Goal: Transaction & Acquisition: Purchase product/service

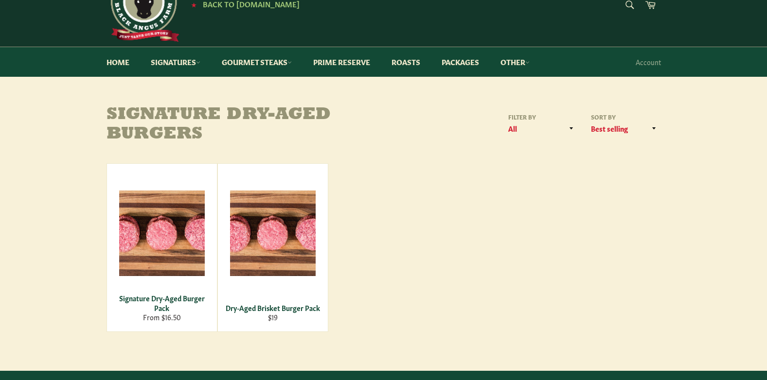
scroll to position [97, 0]
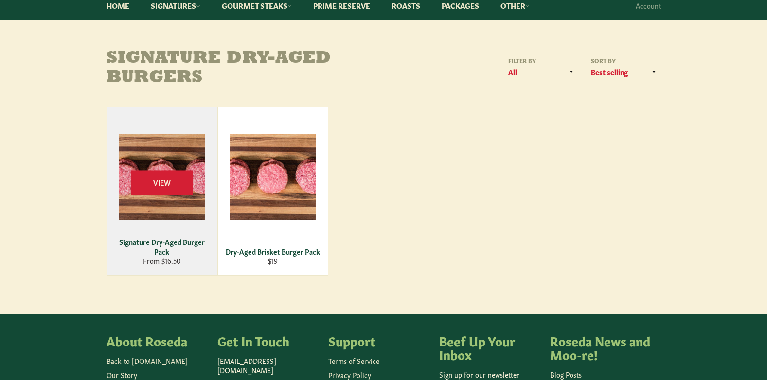
click at [152, 239] on div "Signature Dry-Aged Burger Pack" at bounding box center [162, 246] width 98 height 19
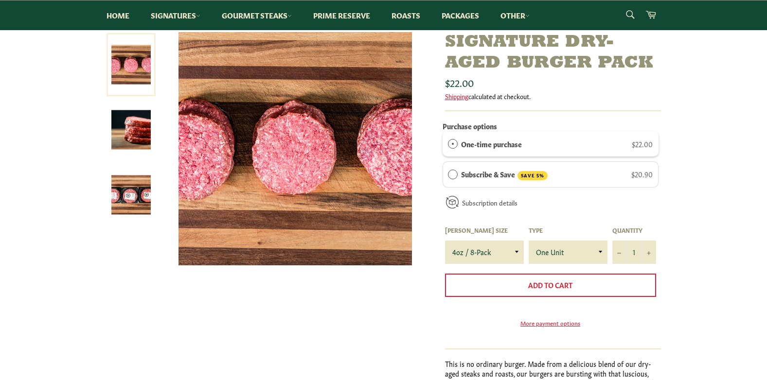
scroll to position [97, 0]
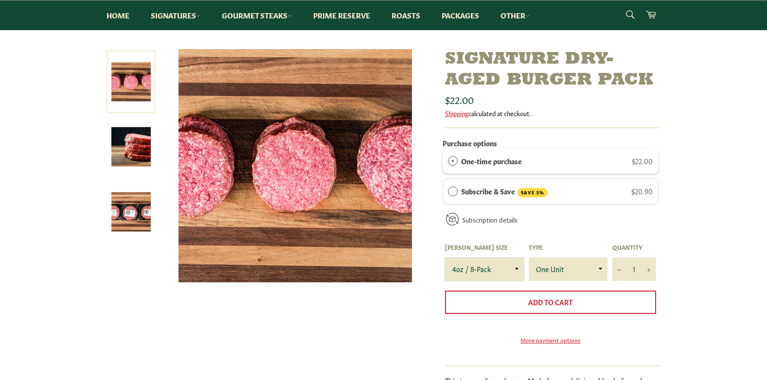
click at [507, 271] on select "4oz / 8-Pack 6oz / 4-Pack 8oz / 4-Pack" at bounding box center [484, 269] width 79 height 23
click at [700, 233] on div "Signature Dry-Aged Burger Pack Sale" at bounding box center [383, 268] width 767 height 439
click at [141, 151] on img at bounding box center [130, 146] width 39 height 39
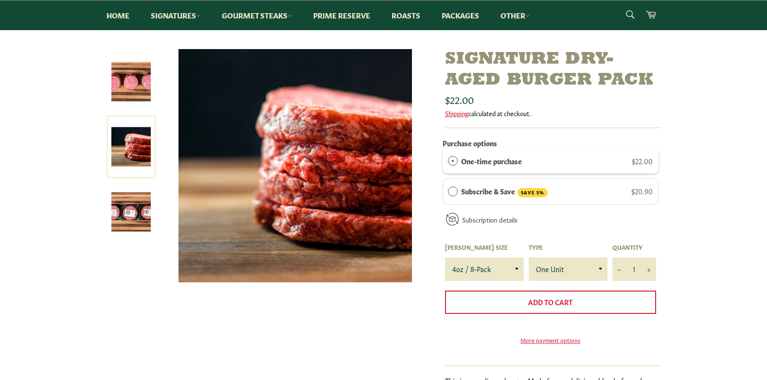
click at [133, 207] on img at bounding box center [130, 212] width 39 height 39
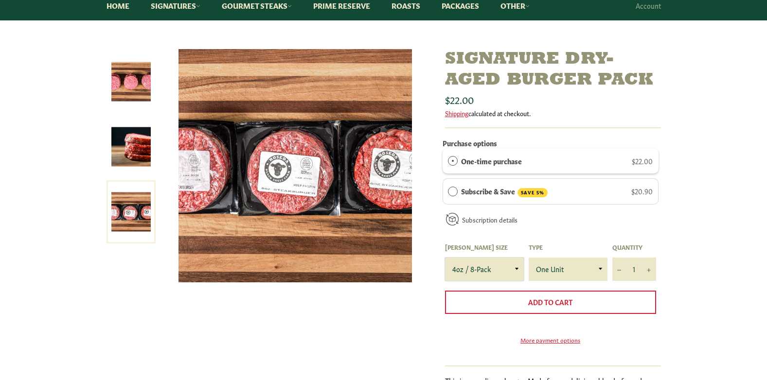
click at [484, 264] on select "4oz / 8-Pack 6oz / 4-Pack 8oz / 4-Pack" at bounding box center [484, 269] width 79 height 23
click at [445, 258] on select "4oz / 8-Pack 6oz / 4-Pack 8oz / 4-Pack" at bounding box center [484, 269] width 79 height 23
click at [492, 273] on select "4oz / 8-Pack 6oz / 4-Pack 8oz / 4-Pack" at bounding box center [484, 269] width 79 height 23
click at [445, 258] on select "4oz / 8-Pack 6oz / 4-Pack 8oz / 4-Pack" at bounding box center [484, 269] width 79 height 23
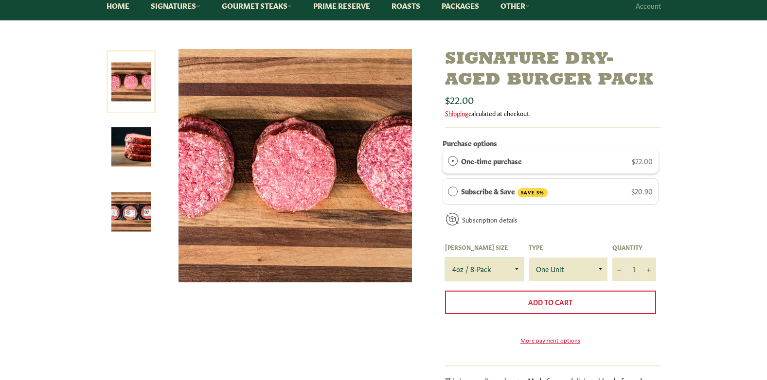
click at [489, 267] on select "4oz / 8-Pack 6oz / 4-Pack 8oz / 4-Pack" at bounding box center [484, 269] width 79 height 23
click at [445, 258] on select "4oz / 8-Pack 6oz / 4-Pack 8oz / 4-Pack" at bounding box center [484, 269] width 79 height 23
click at [487, 259] on select "4oz / 8-Pack 6oz / 4-Pack 8oz / 4-Pack" at bounding box center [484, 269] width 79 height 23
click at [445, 258] on select "4oz / 8-Pack 6oz / 4-Pack 8oz / 4-Pack" at bounding box center [484, 269] width 79 height 23
drag, startPoint x: 509, startPoint y: 269, endPoint x: 506, endPoint y: 277, distance: 8.3
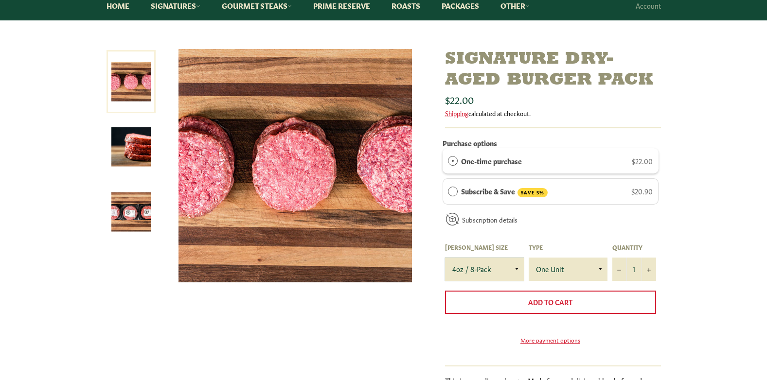
click at [509, 269] on select "4oz / 8-Pack 6oz / 4-Pack 8oz / 4-Pack" at bounding box center [484, 269] width 79 height 23
click at [445, 258] on select "4oz / 8-Pack 6oz / 4-Pack 8oz / 4-Pack" at bounding box center [484, 269] width 79 height 23
click at [474, 265] on select "4oz / 8-Pack 6oz / 4-Pack 8oz / 4-Pack" at bounding box center [484, 269] width 79 height 23
select select "4oz / 8-Pack"
click at [445, 258] on select "4oz / 8-Pack 6oz / 4-Pack 8oz / 4-Pack" at bounding box center [484, 269] width 79 height 23
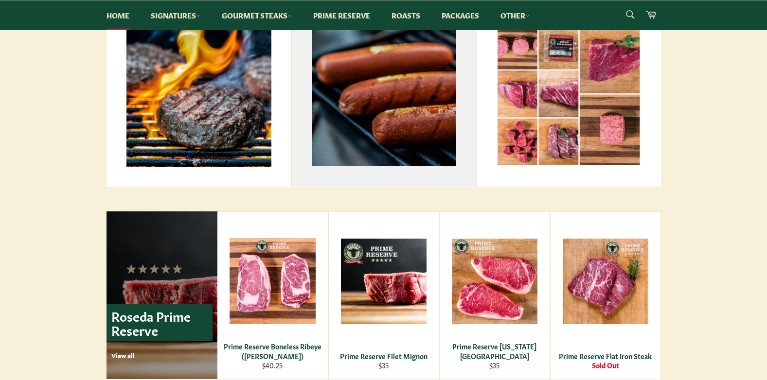
scroll to position [389, 0]
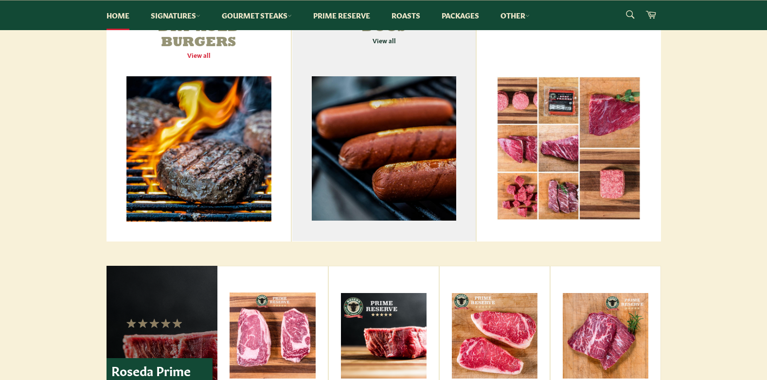
click at [413, 146] on link "All Beef Hot Dogs View all" at bounding box center [384, 116] width 184 height 251
click at [382, 130] on link "All Beef Hot Dogs View all" at bounding box center [384, 116] width 184 height 251
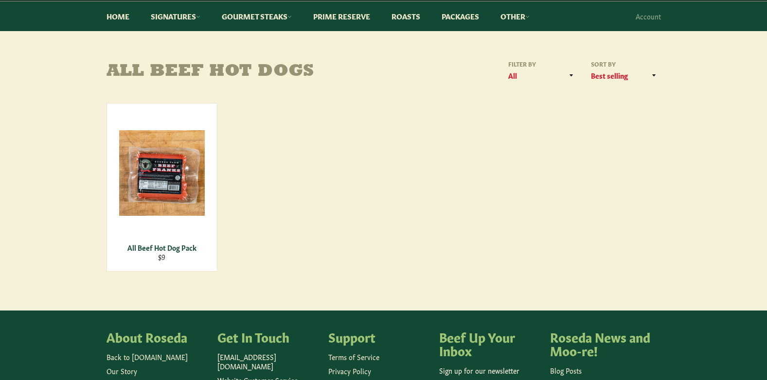
scroll to position [97, 0]
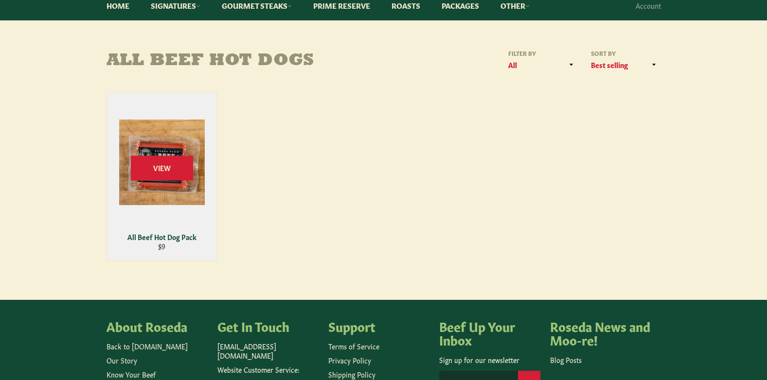
click at [156, 206] on div "View" at bounding box center [162, 177] width 110 height 168
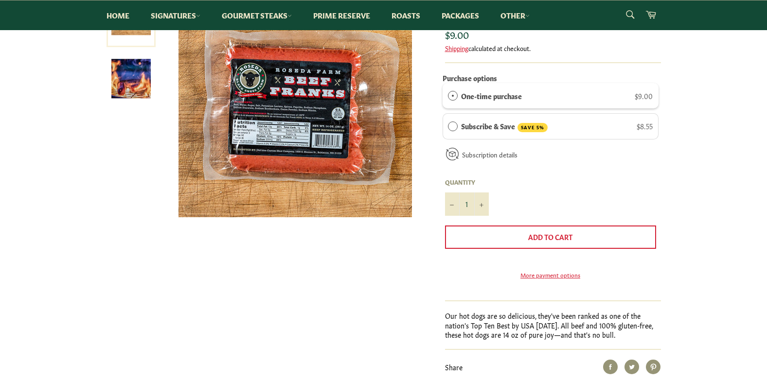
scroll to position [146, 0]
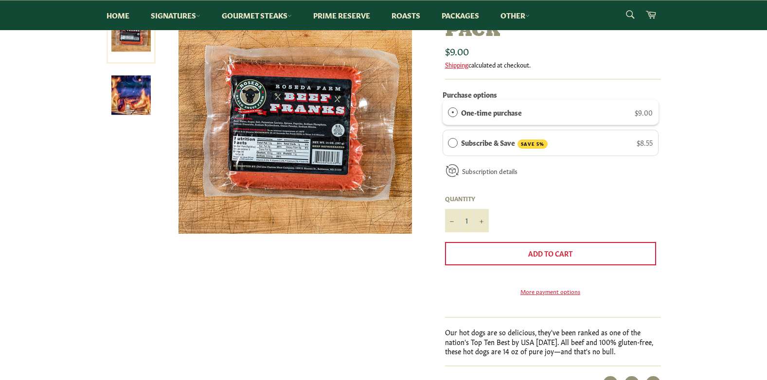
click at [352, 139] on img at bounding box center [295, 116] width 233 height 233
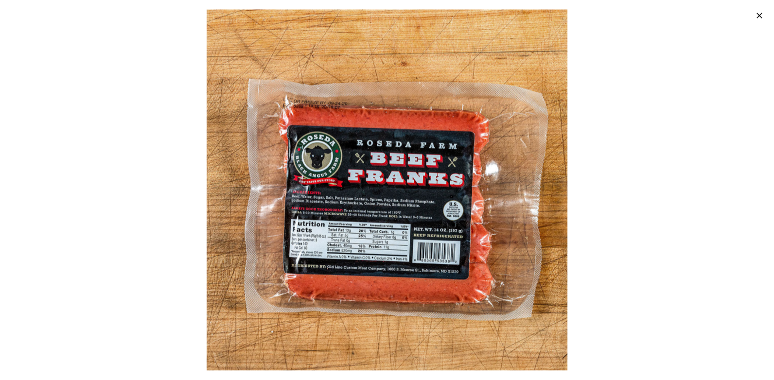
click at [639, 188] on div at bounding box center [387, 190] width 774 height 380
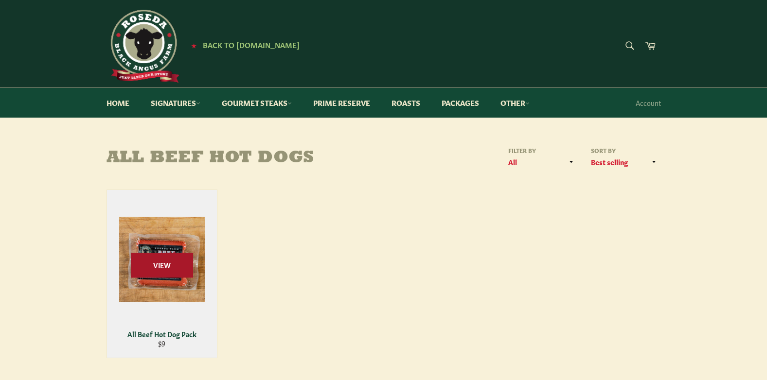
click at [176, 273] on span "View" at bounding box center [162, 265] width 62 height 25
